Goal: Transaction & Acquisition: Register for event/course

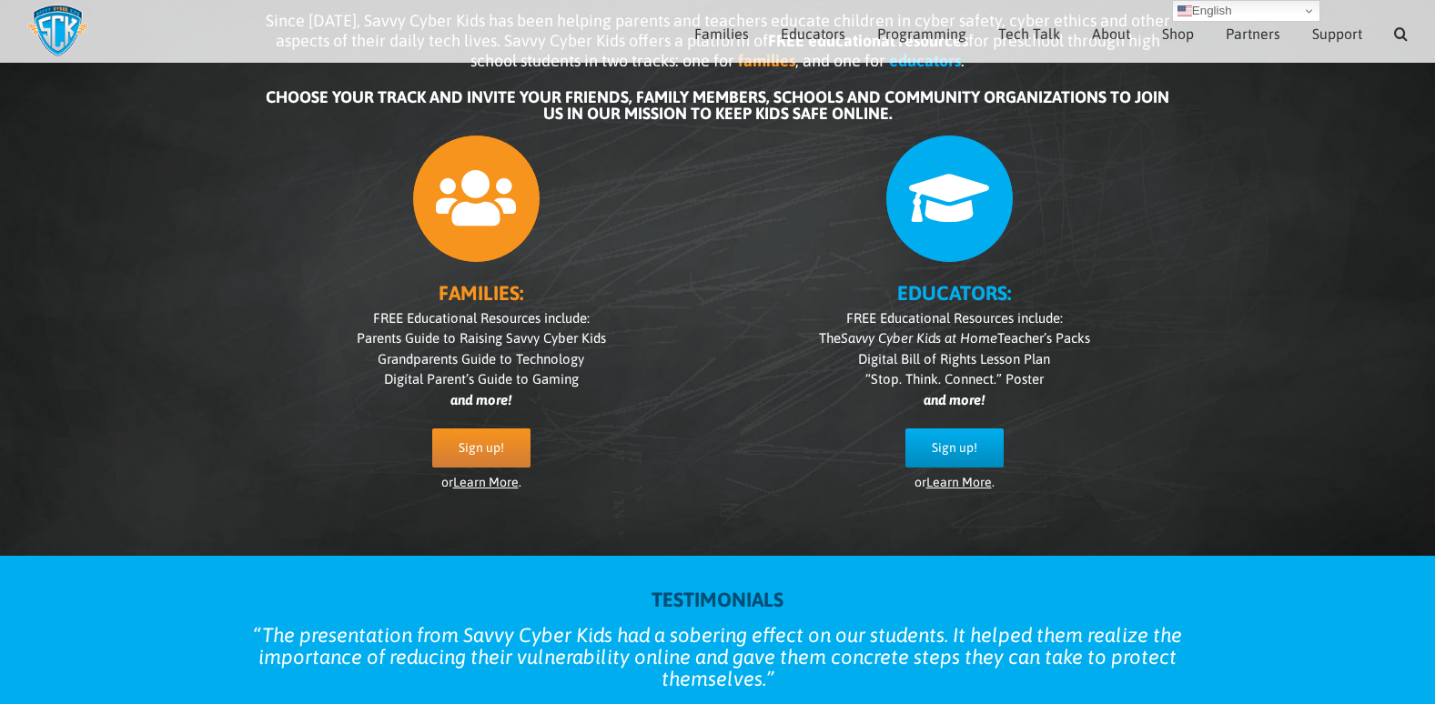
scroll to position [150, 0]
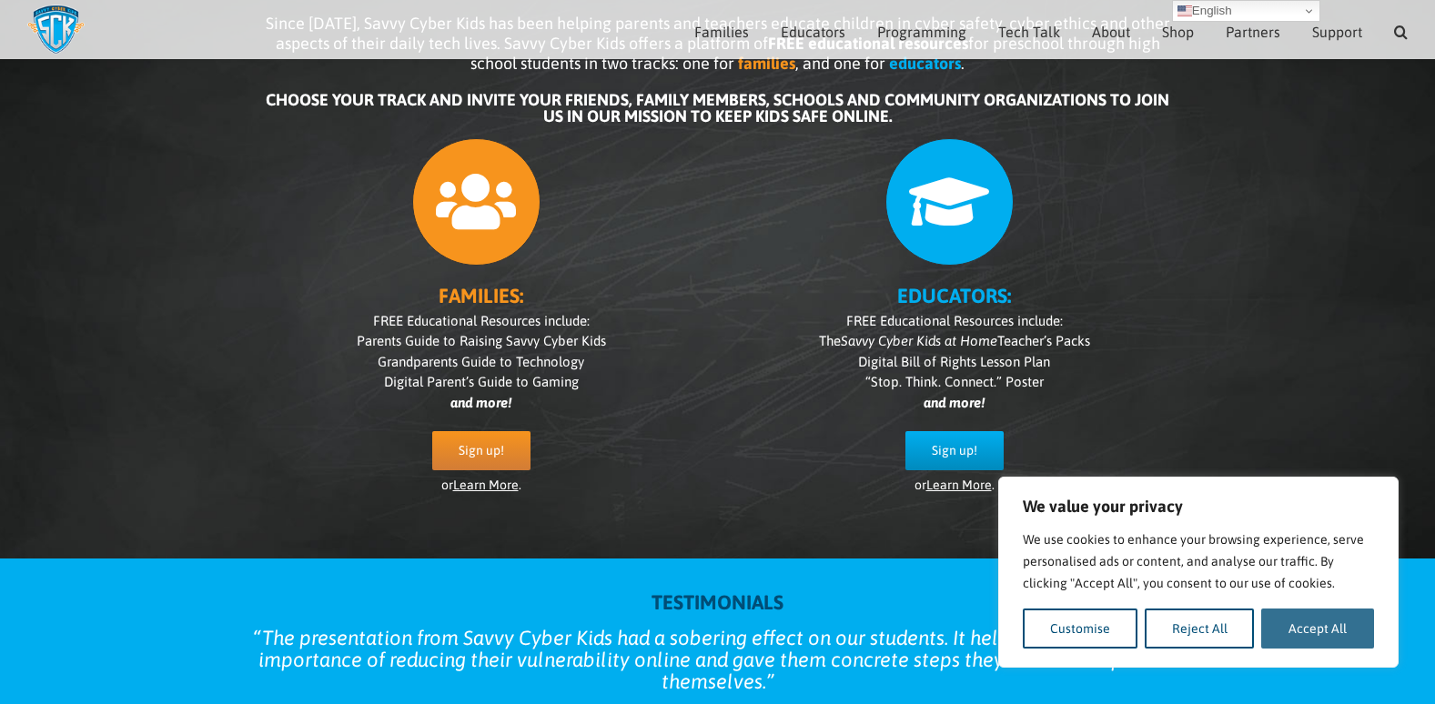
click at [1320, 624] on button "Accept All" at bounding box center [1317, 629] width 113 height 40
checkbox input "true"
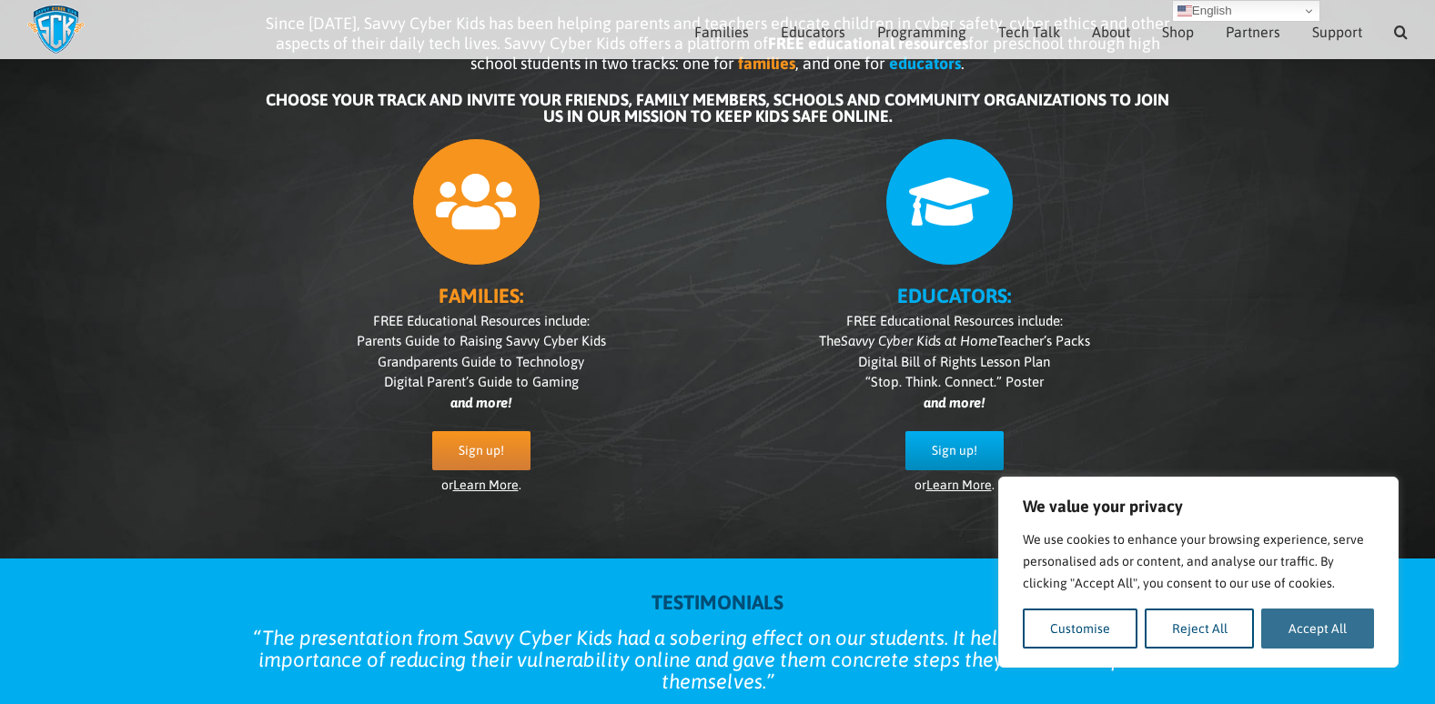
checkbox input "true"
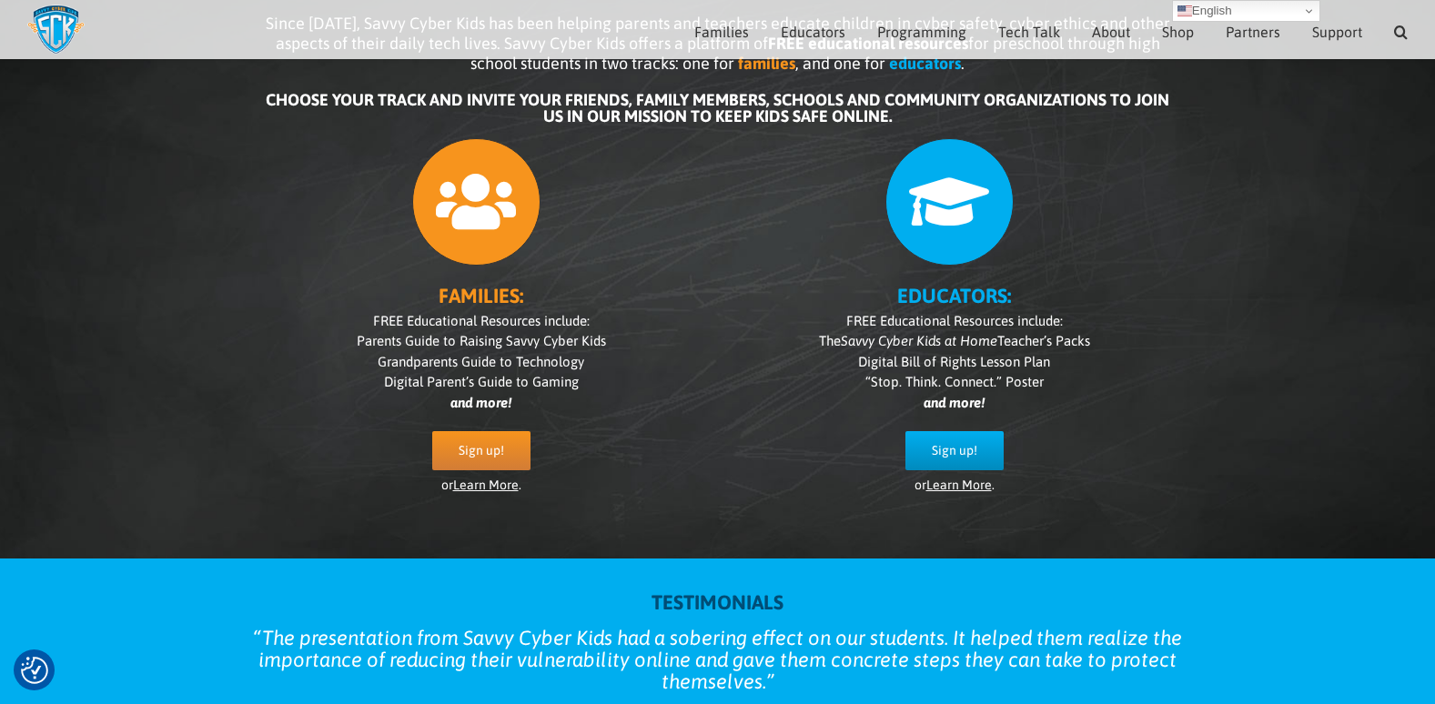
scroll to position [0, 0]
click at [949, 445] on span "Sign up!" at bounding box center [955, 450] width 46 height 15
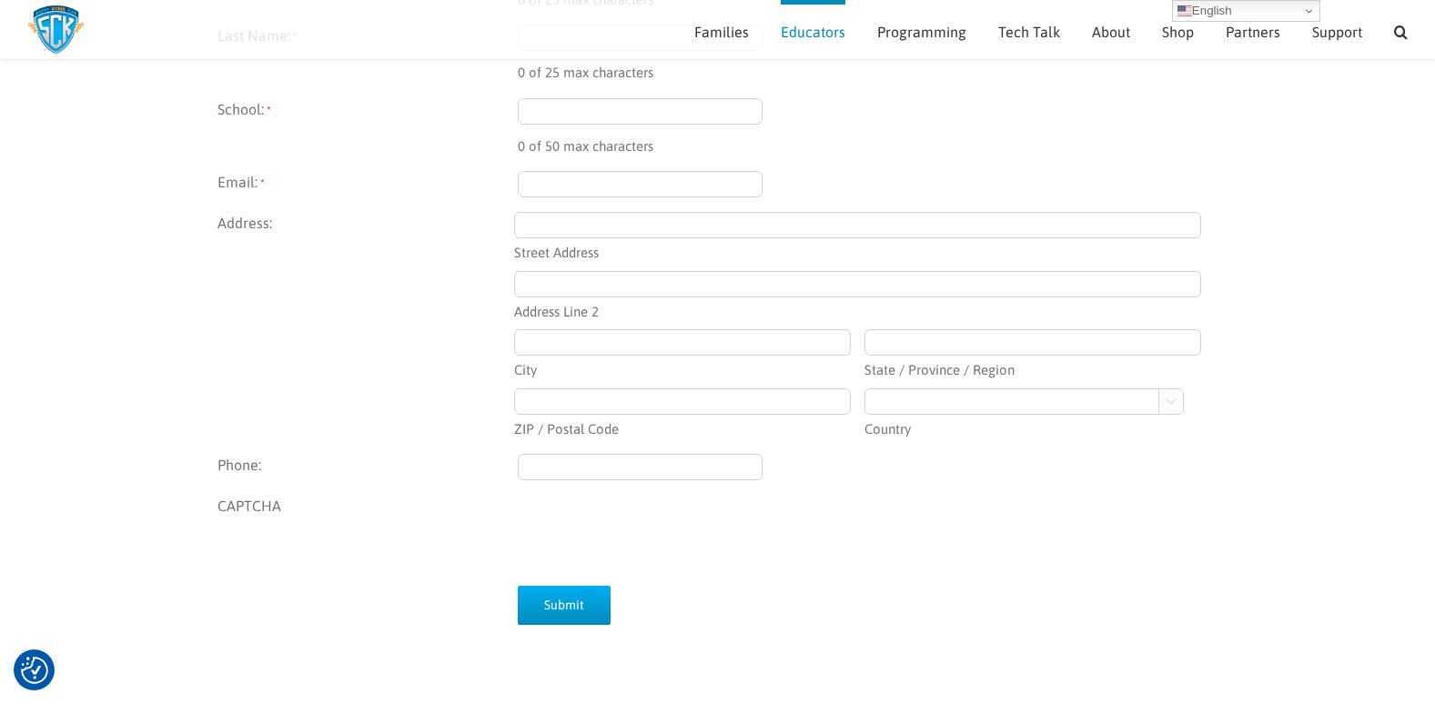
scroll to position [441, 0]
click at [928, 410] on select "Afghanistan Albania Algeria American Samoa Andorra Angola Anguilla Antarctica A…" at bounding box center [1024, 403] width 319 height 26
select select "Nauru"
click at [865, 390] on select "Afghanistan Albania Algeria American Samoa Andorra Angola Anguilla Antarctica A…" at bounding box center [1024, 403] width 319 height 26
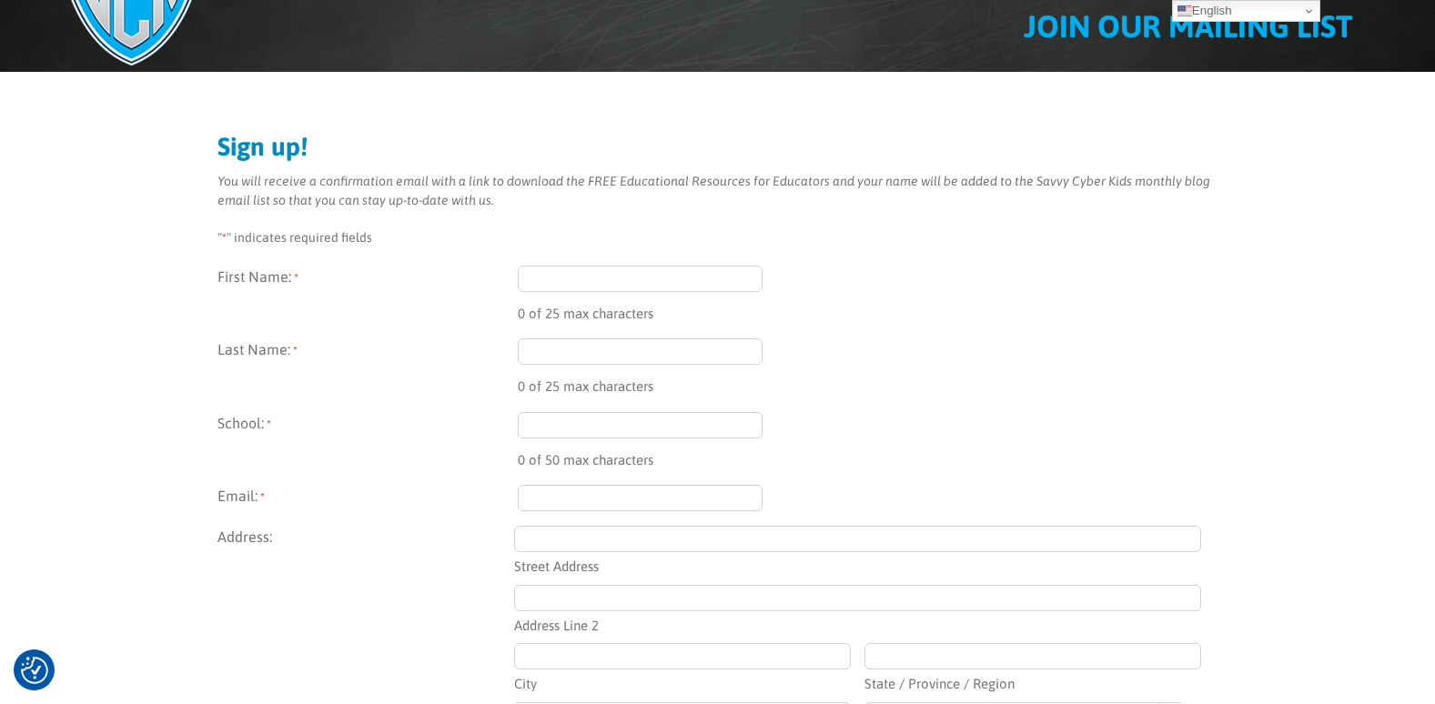
scroll to position [0, 0]
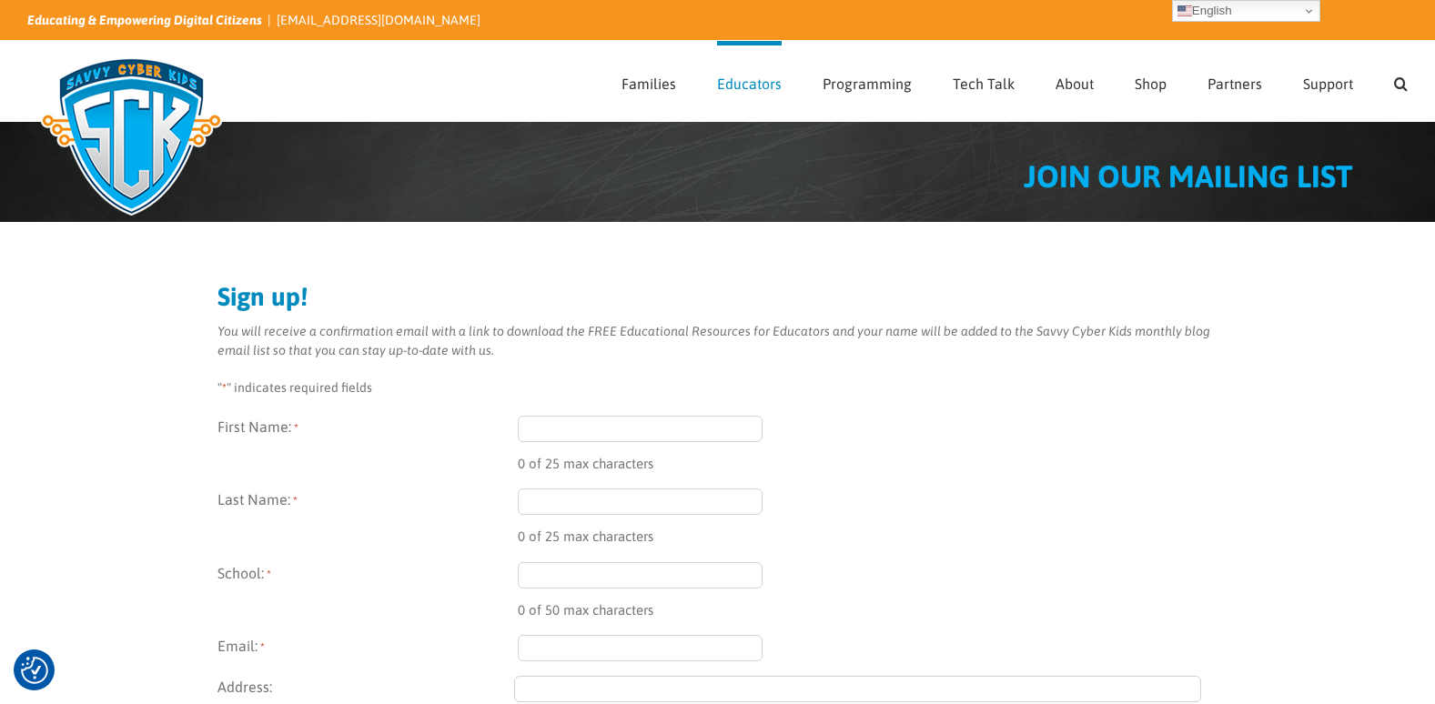
click at [671, 430] on input "First Name: *" at bounding box center [641, 429] width 246 height 26
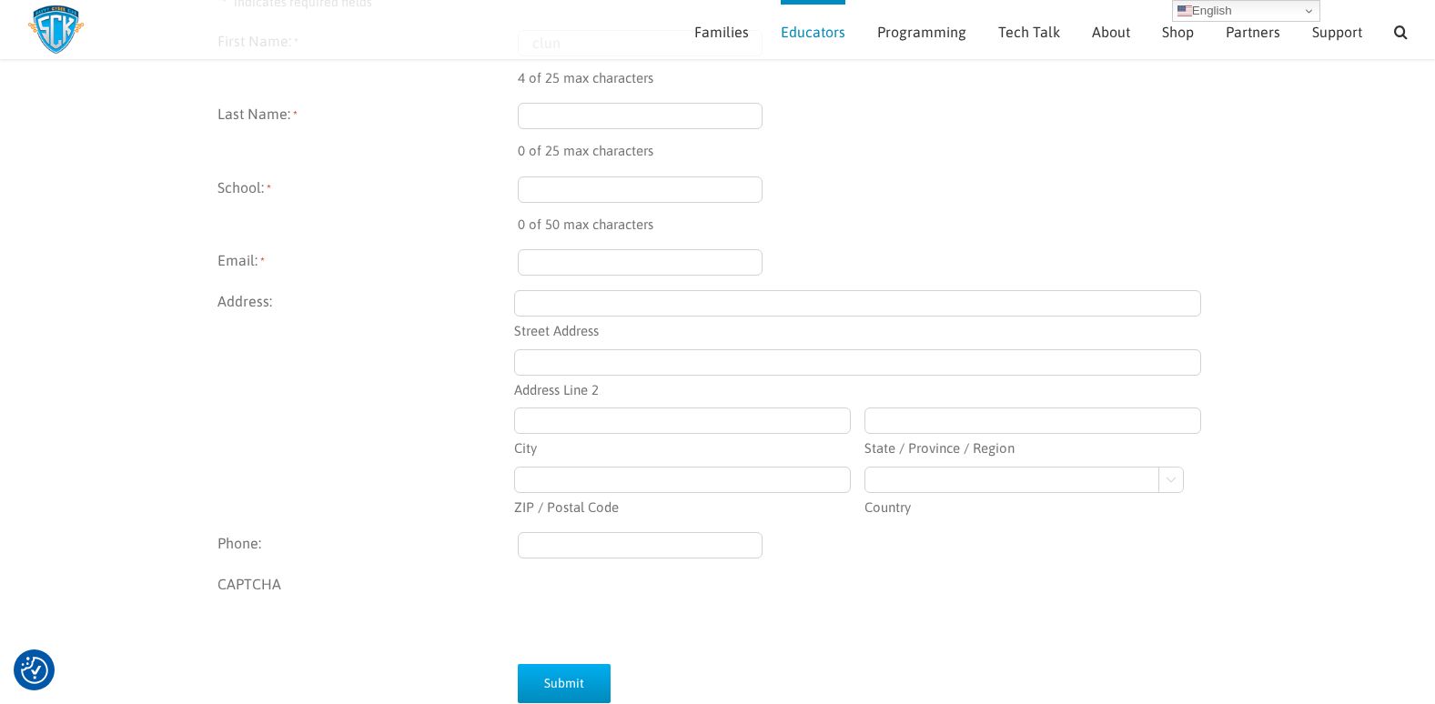
scroll to position [273, 0]
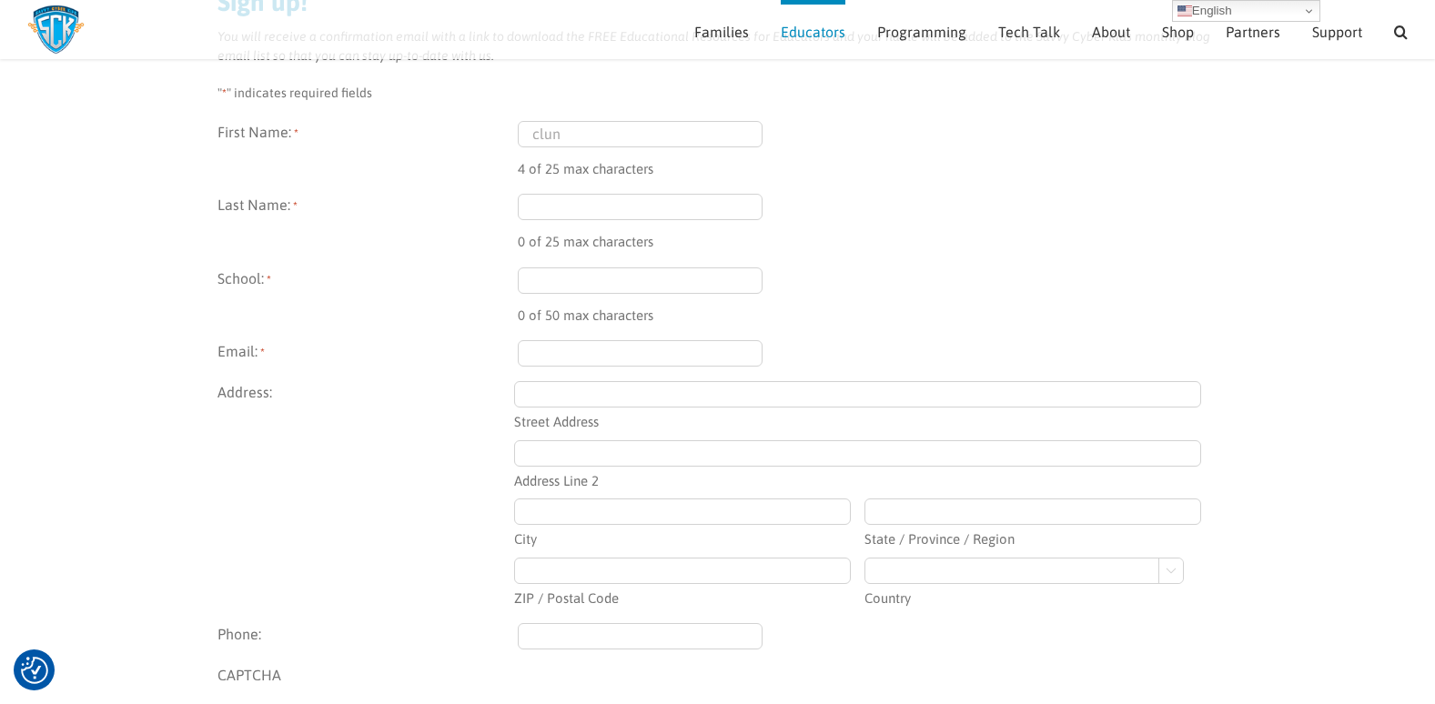
type input "clun"
click at [612, 360] on input "Email: *" at bounding box center [641, 353] width 246 height 26
click at [629, 283] on input "School: *" at bounding box center [641, 281] width 246 height 26
type input "anderson high"
click at [674, 225] on div "0 of 25 max characters" at bounding box center [868, 236] width 701 height 33
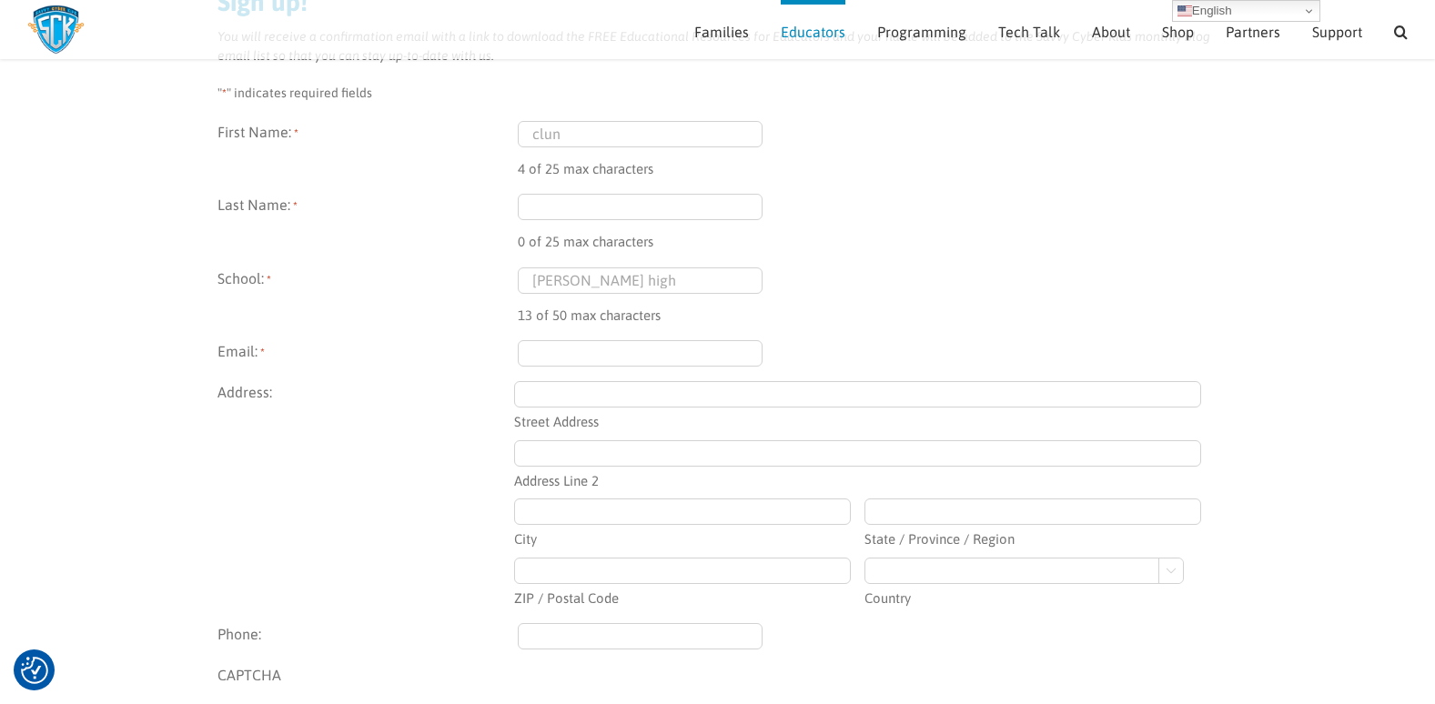
click at [678, 217] on input "Last Name: *" at bounding box center [641, 207] width 246 height 26
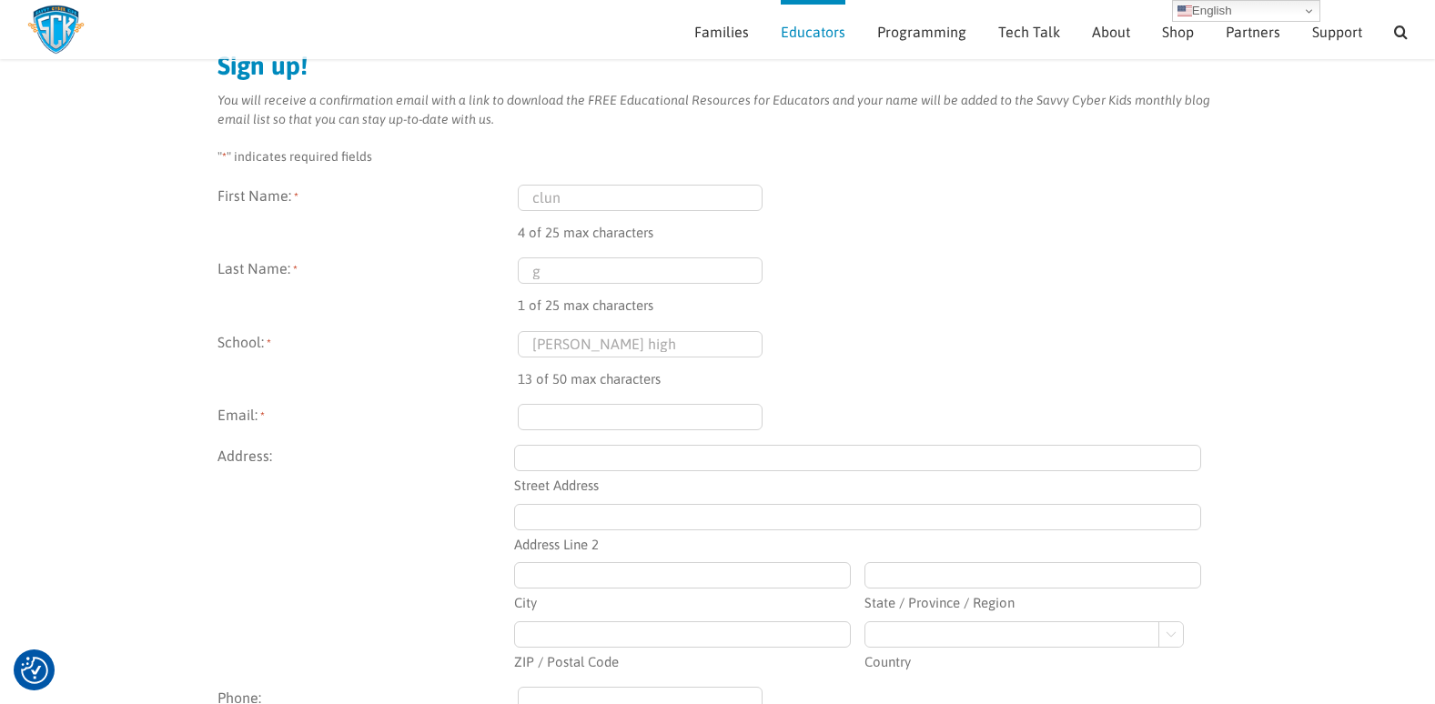
scroll to position [182, 0]
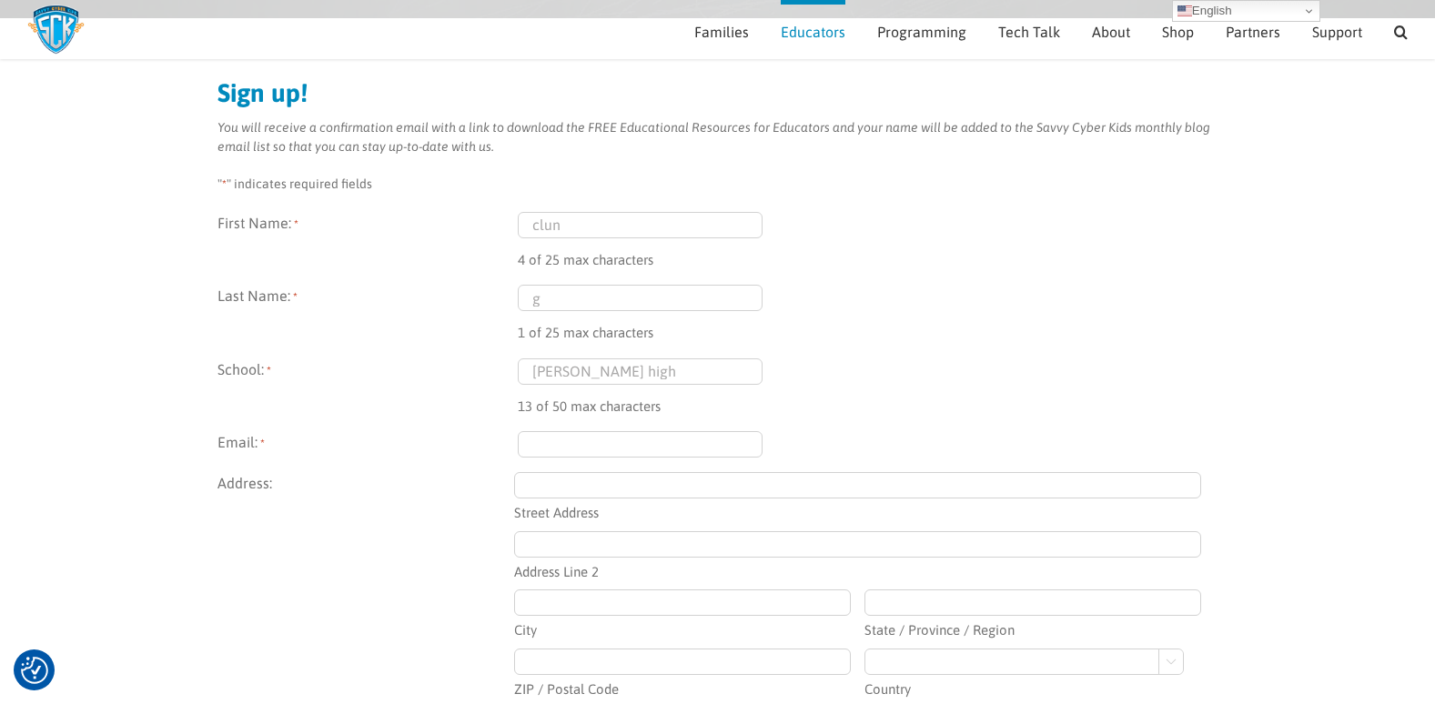
type input "g"
click at [607, 433] on input "Email: *" at bounding box center [641, 444] width 246 height 26
click at [700, 445] on input "gw18garriockcalum1" at bounding box center [641, 444] width 246 height 26
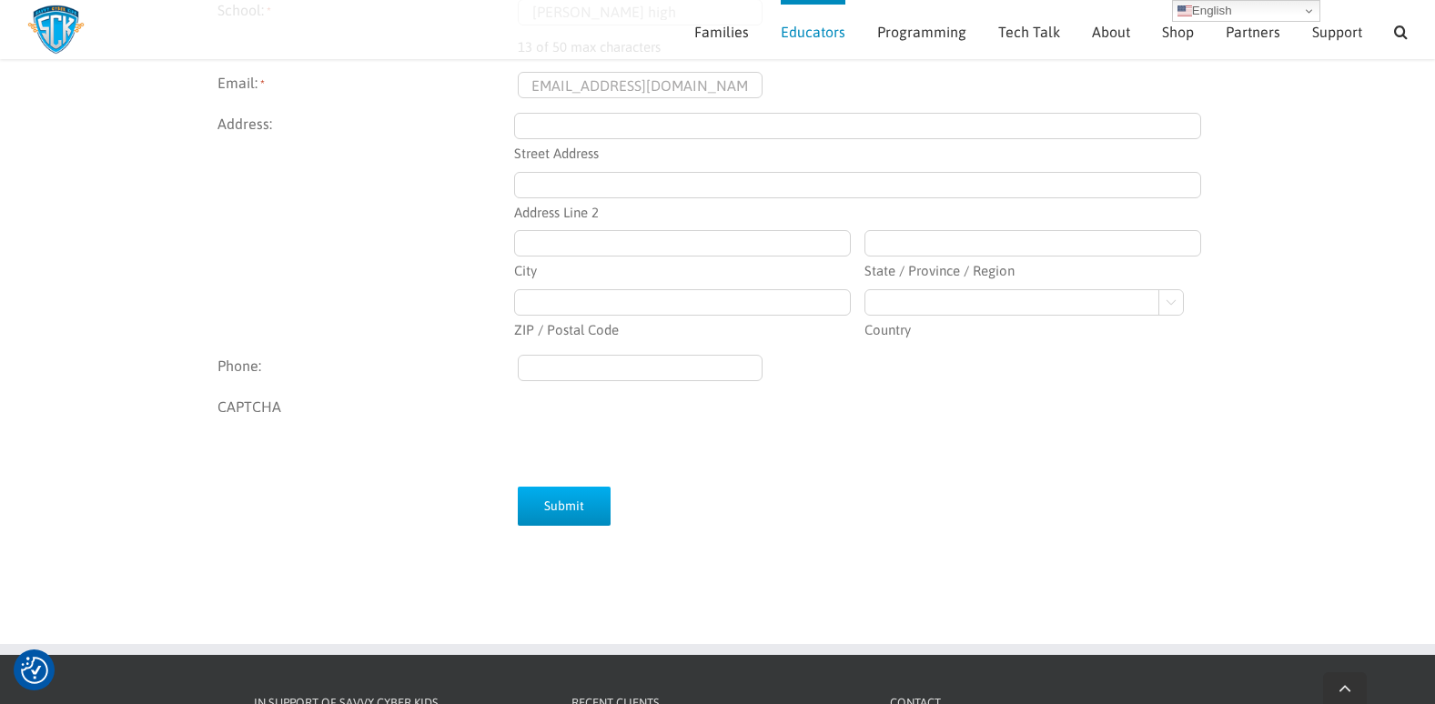
scroll to position [546, 0]
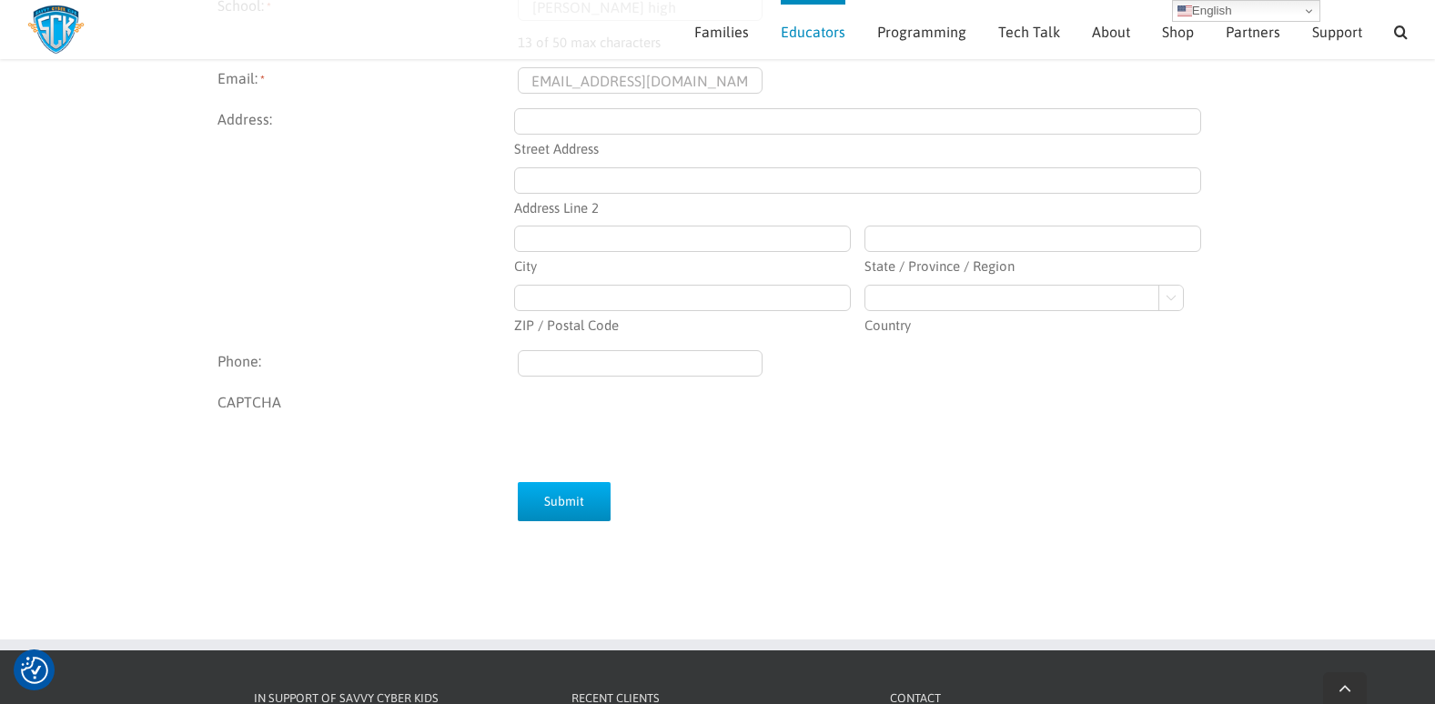
type input "gw18garriockcalum1@glow.sch.uk"
click at [569, 499] on input "Submit" at bounding box center [564, 501] width 93 height 39
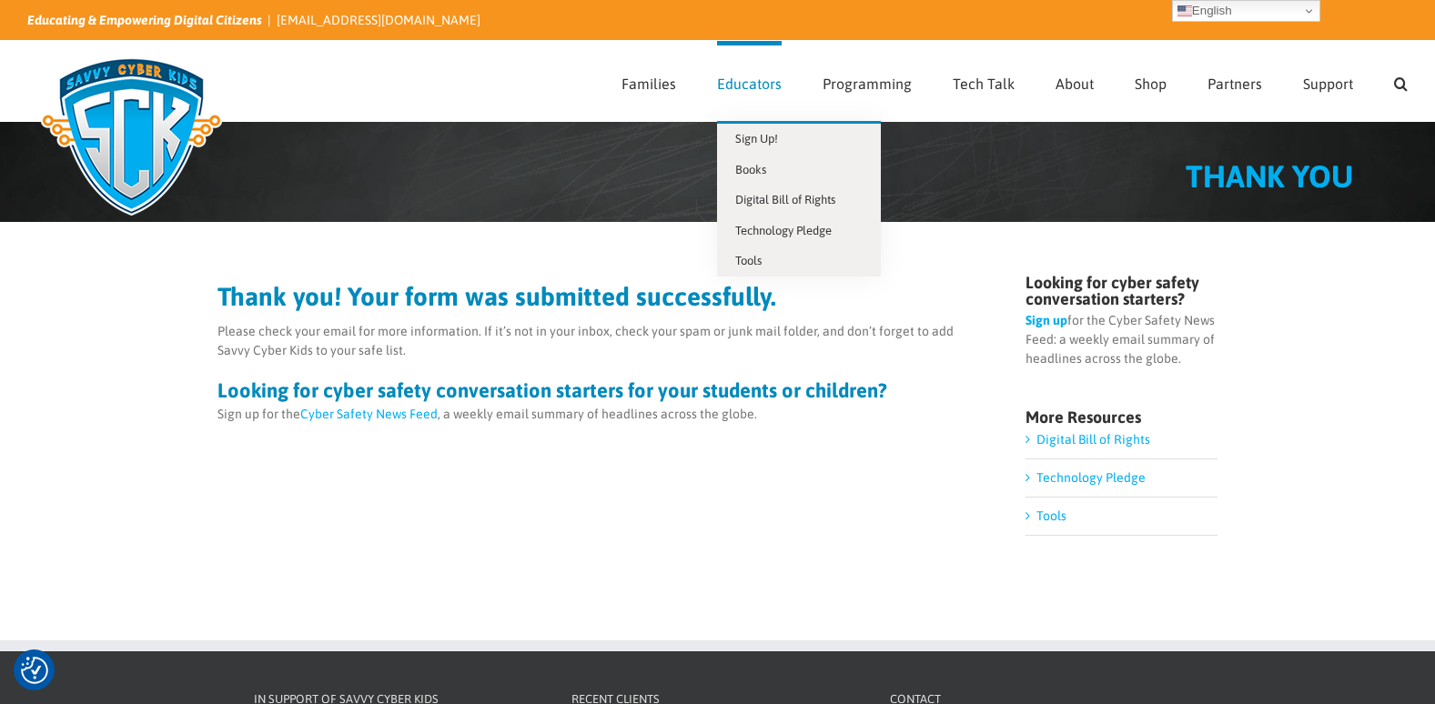
click at [747, 83] on span "Educators" at bounding box center [749, 83] width 65 height 15
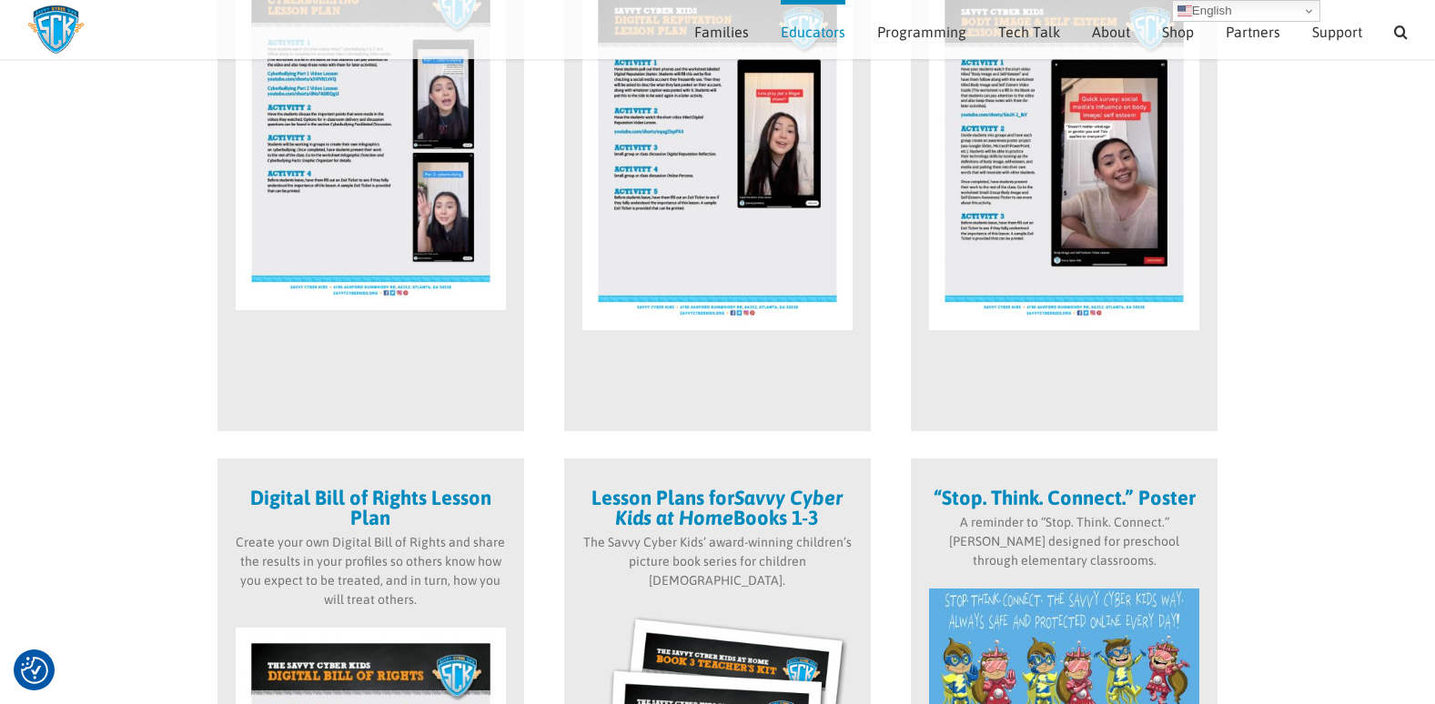
scroll to position [440, 0]
